Goal: Complete application form: Complete application form

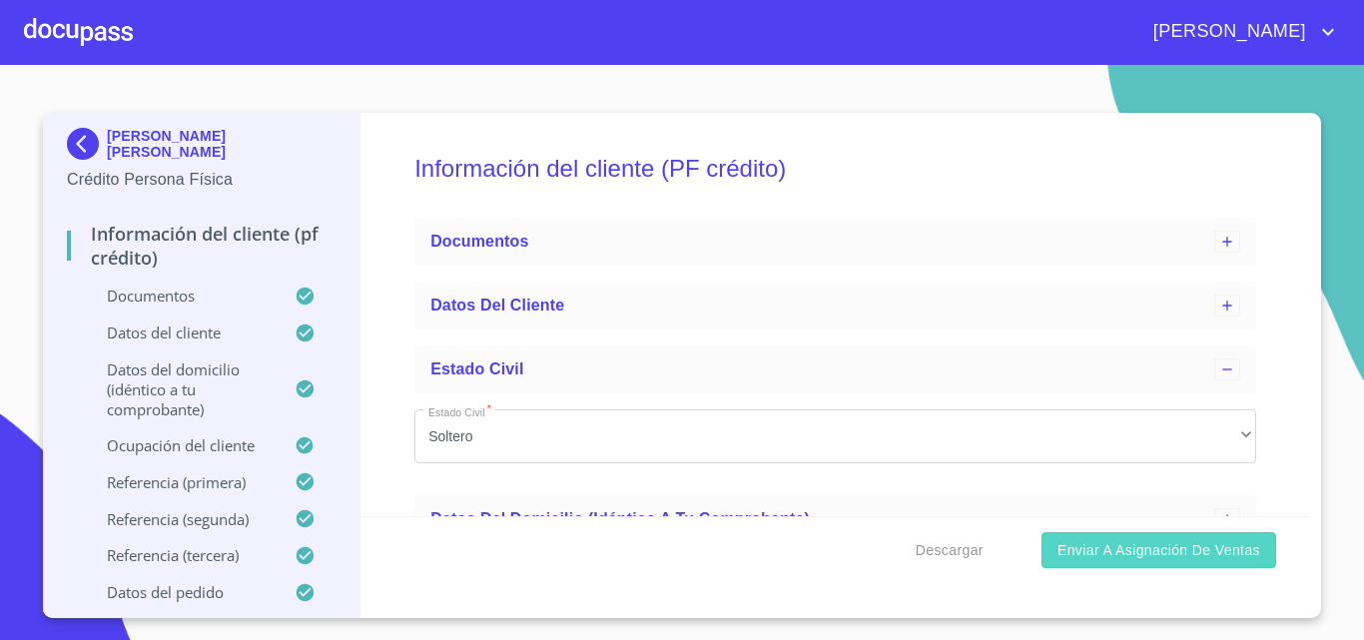
scroll to position [1707, 0]
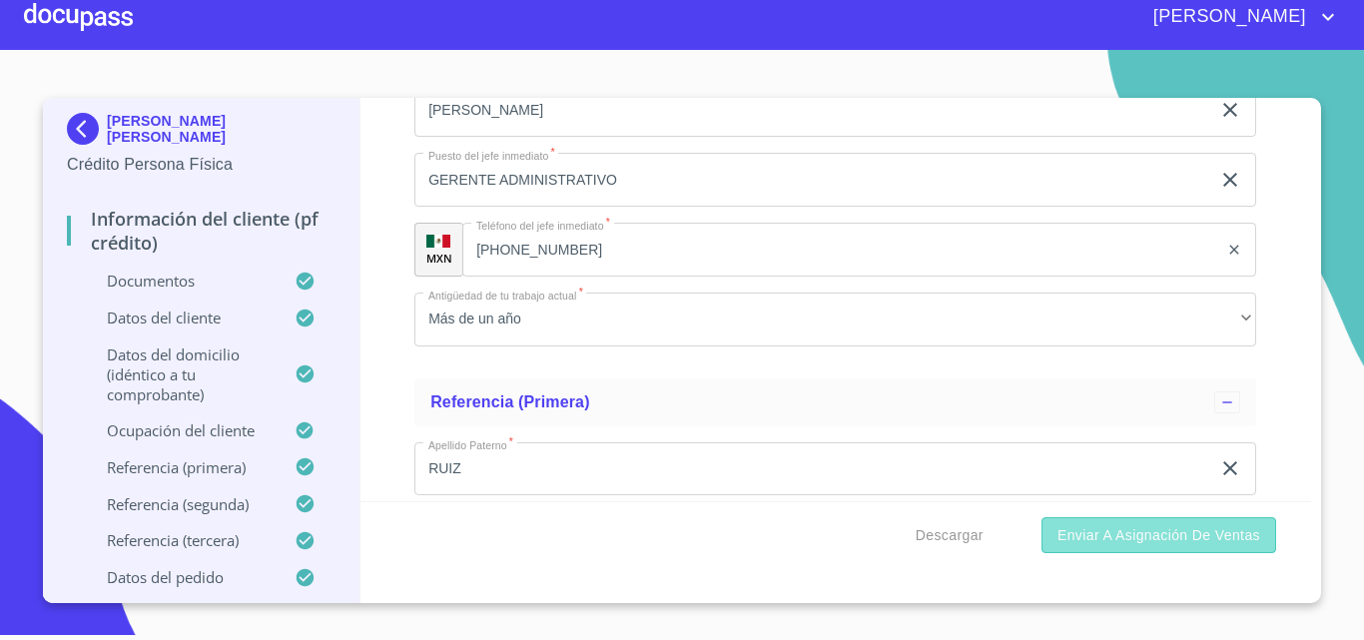
click at [1064, 540] on span "Enviar a Asignación de Ventas" at bounding box center [1159, 535] width 203 height 25
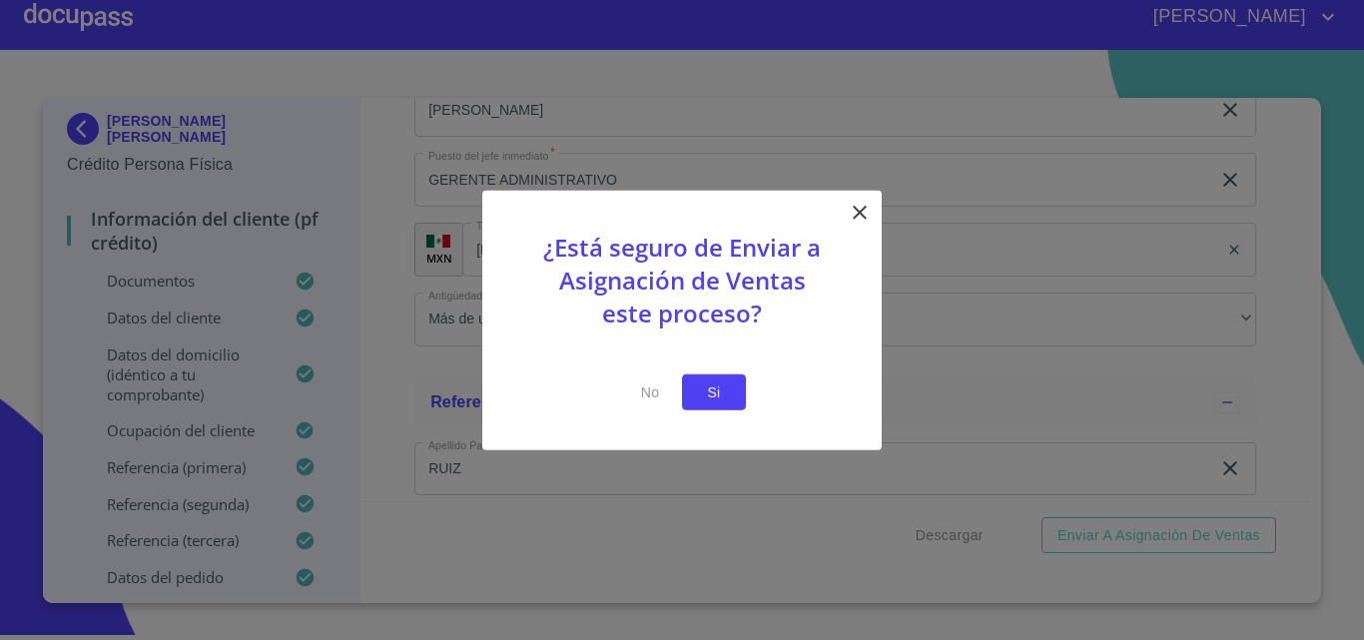
click at [688, 384] on button "Si" at bounding box center [714, 392] width 64 height 37
